Goal: Information Seeking & Learning: Learn about a topic

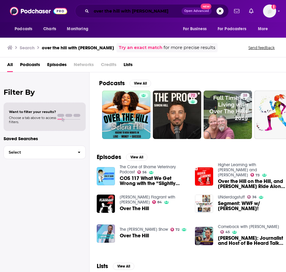
click at [147, 13] on input "over the hill with [PERSON_NAME]" at bounding box center [136, 11] width 90 height 10
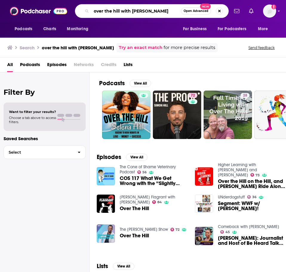
click at [147, 13] on input "over the hill with [PERSON_NAME]" at bounding box center [136, 11] width 90 height 10
type input "model health show"
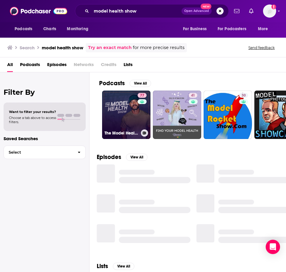
click at [117, 118] on link "77 The Model Health Show" at bounding box center [126, 114] width 48 height 48
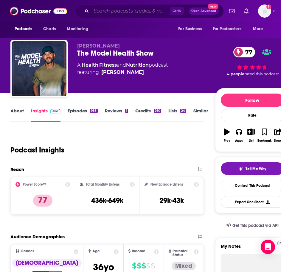
click at [135, 15] on input "Search podcasts, credits, & more..." at bounding box center [130, 11] width 79 height 10
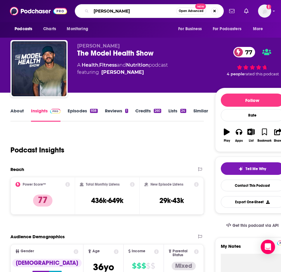
type input "[PERSON_NAME]"
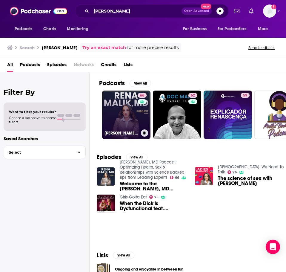
click at [123, 121] on link "66 [PERSON_NAME], MD Podcast: Optimizing Health, Sex & Relationships with Scien…" at bounding box center [126, 114] width 48 height 48
